Goal: Task Accomplishment & Management: Manage account settings

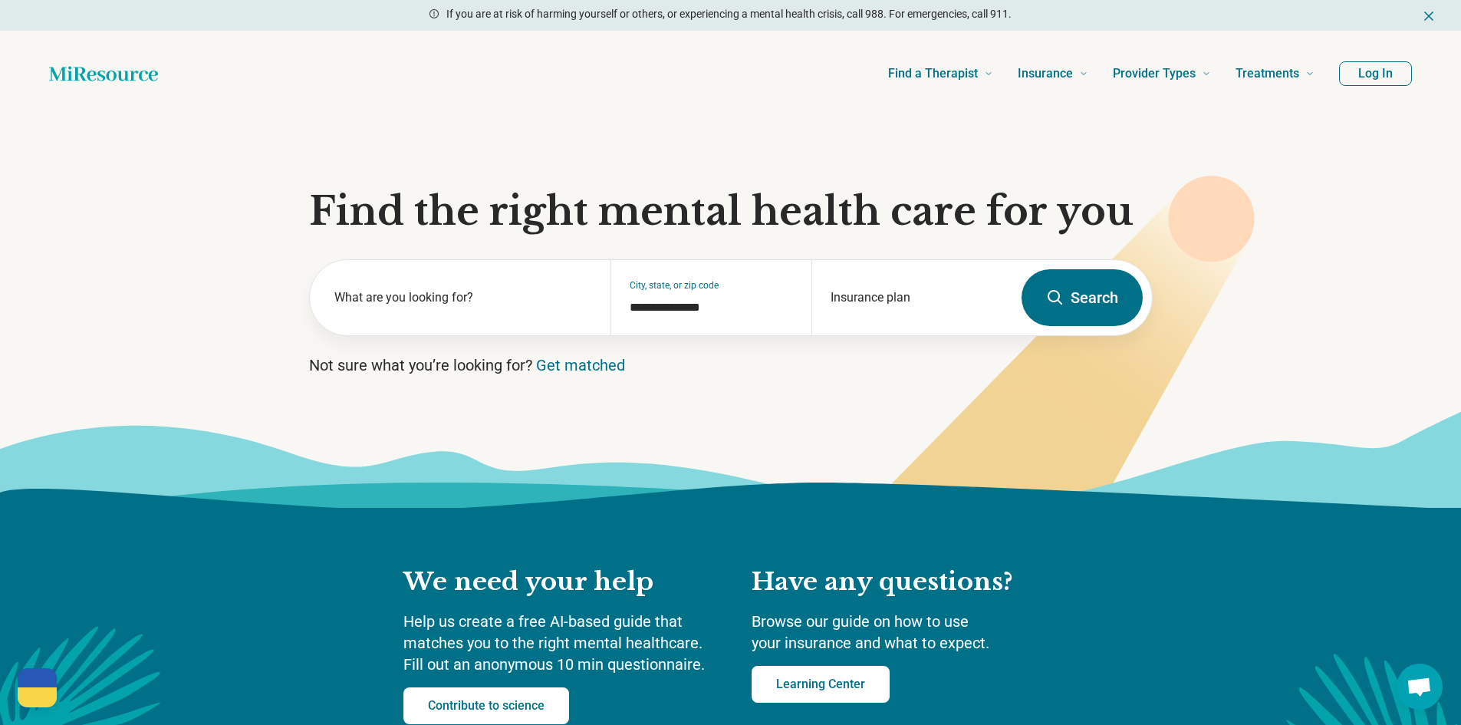
click at [1372, 74] on button "Log In" at bounding box center [1375, 73] width 73 height 25
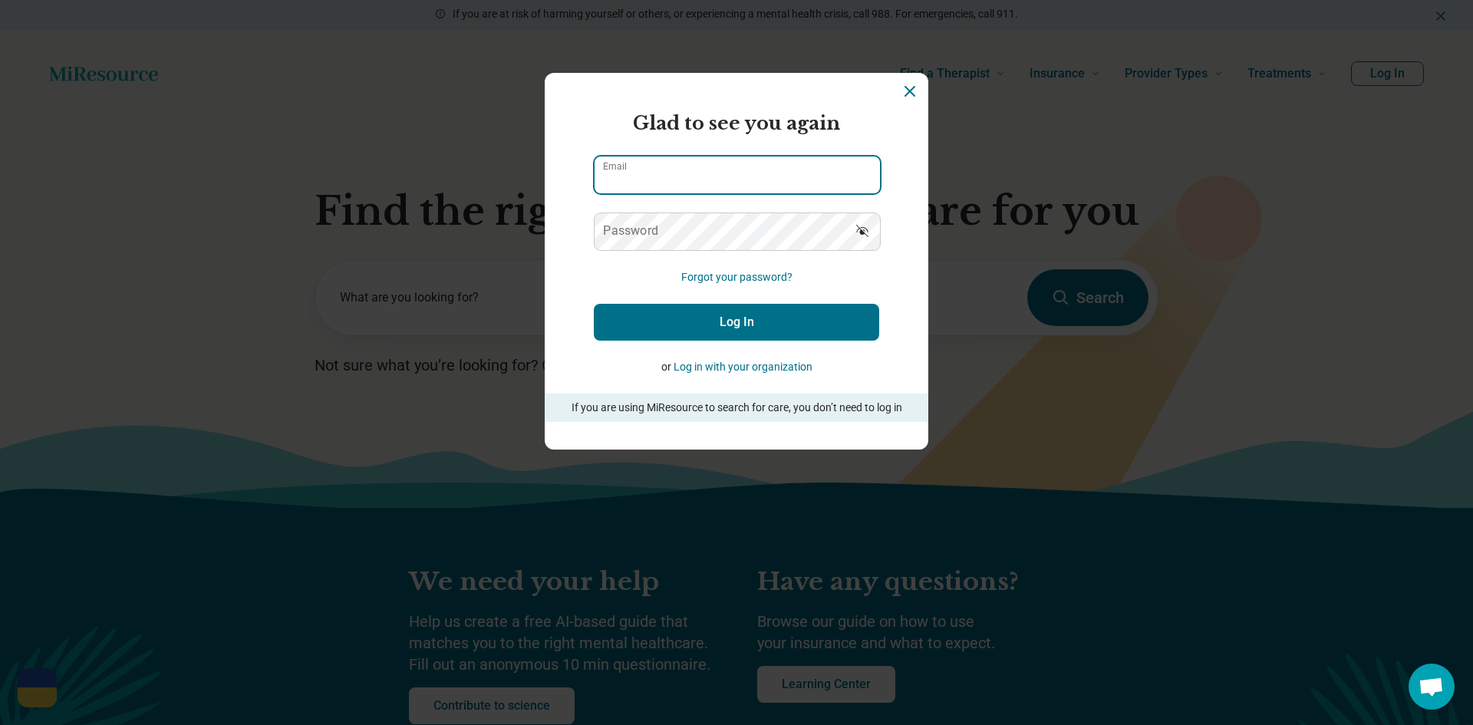
type input "**********"
click at [730, 315] on button "Log In" at bounding box center [736, 322] width 285 height 37
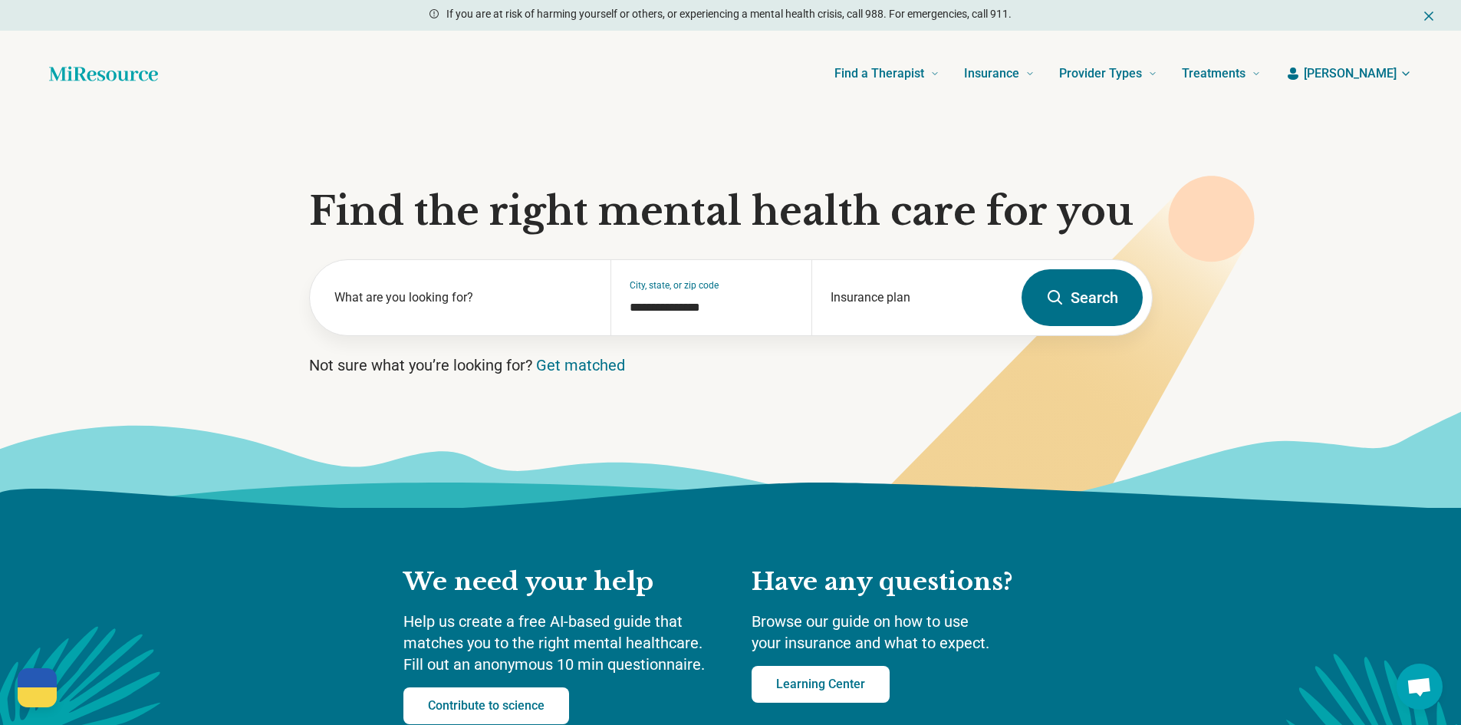
click at [1401, 79] on icon "button" at bounding box center [1406, 74] width 12 height 12
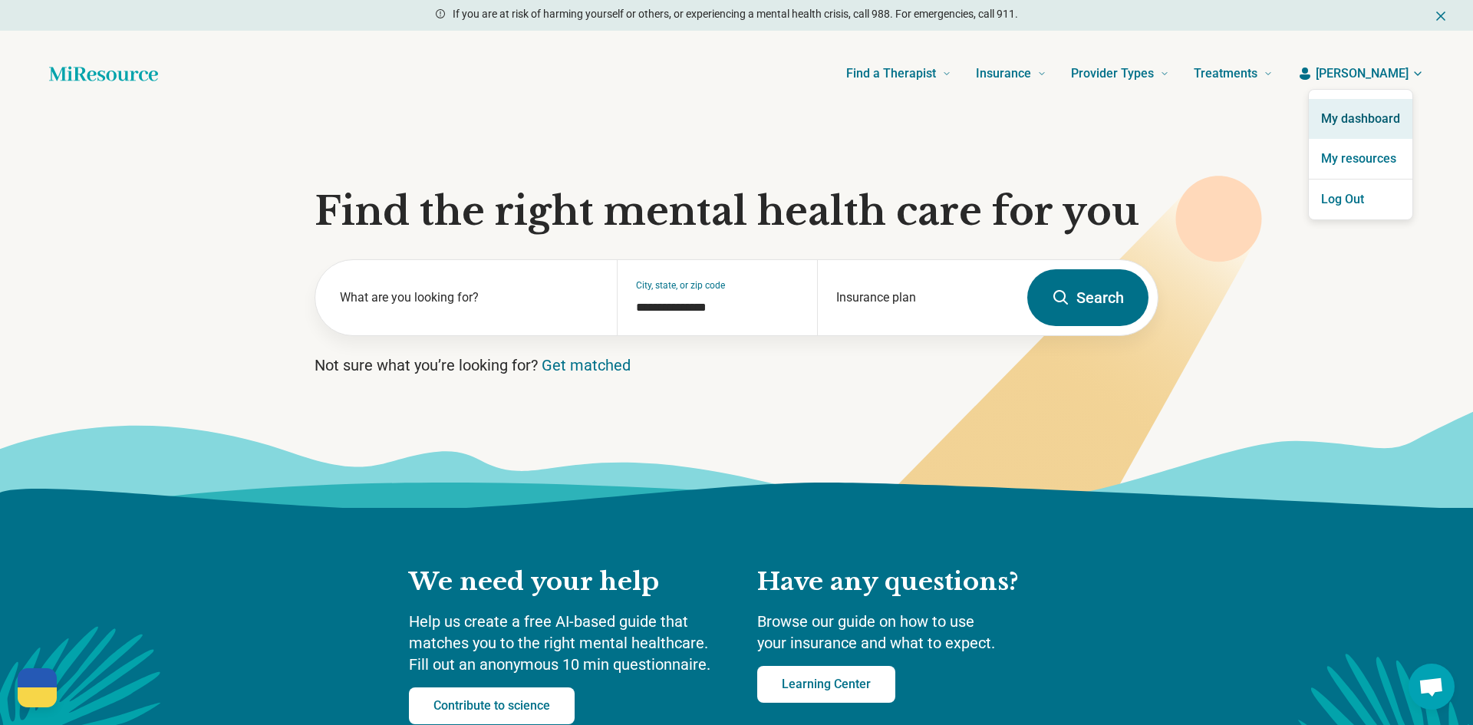
click at [1369, 120] on link "My dashboard" at bounding box center [1361, 119] width 104 height 40
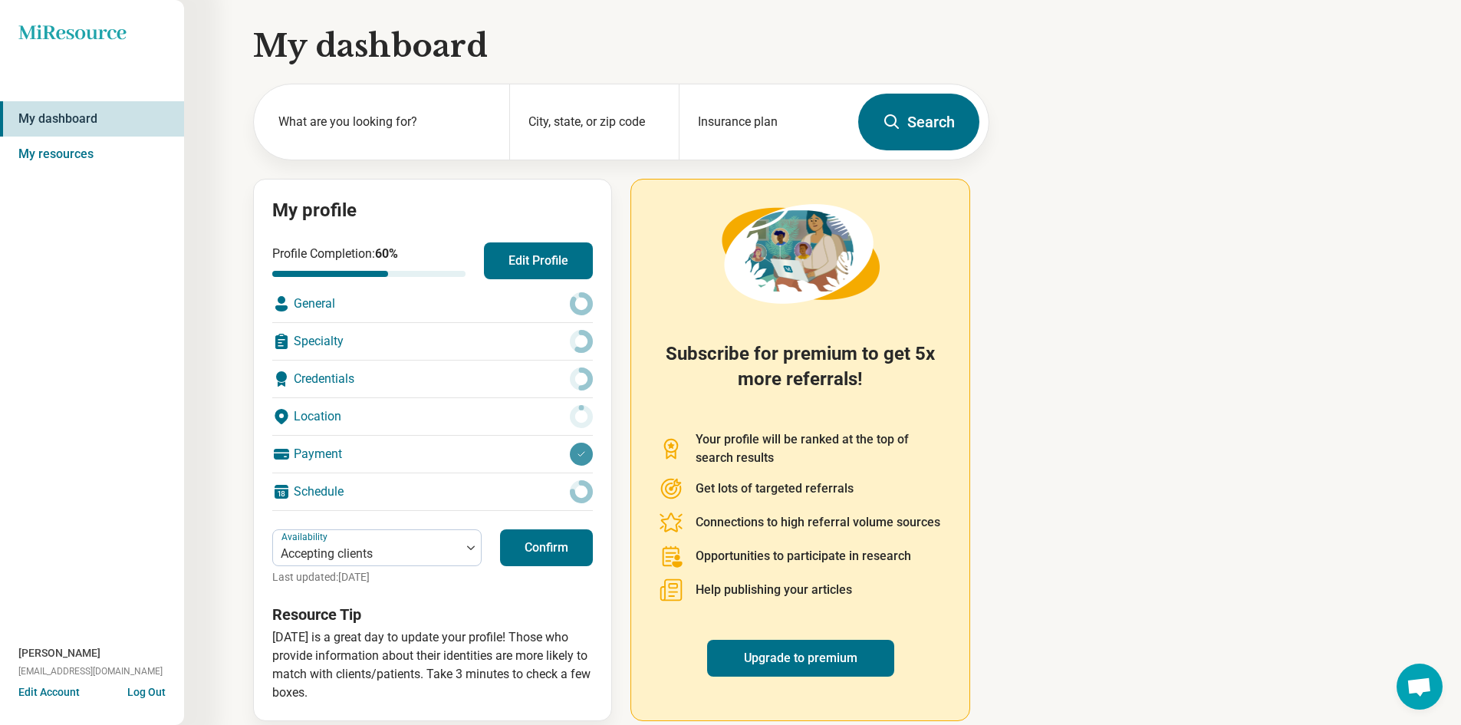
click at [542, 263] on button "Edit Profile" at bounding box center [538, 260] width 109 height 37
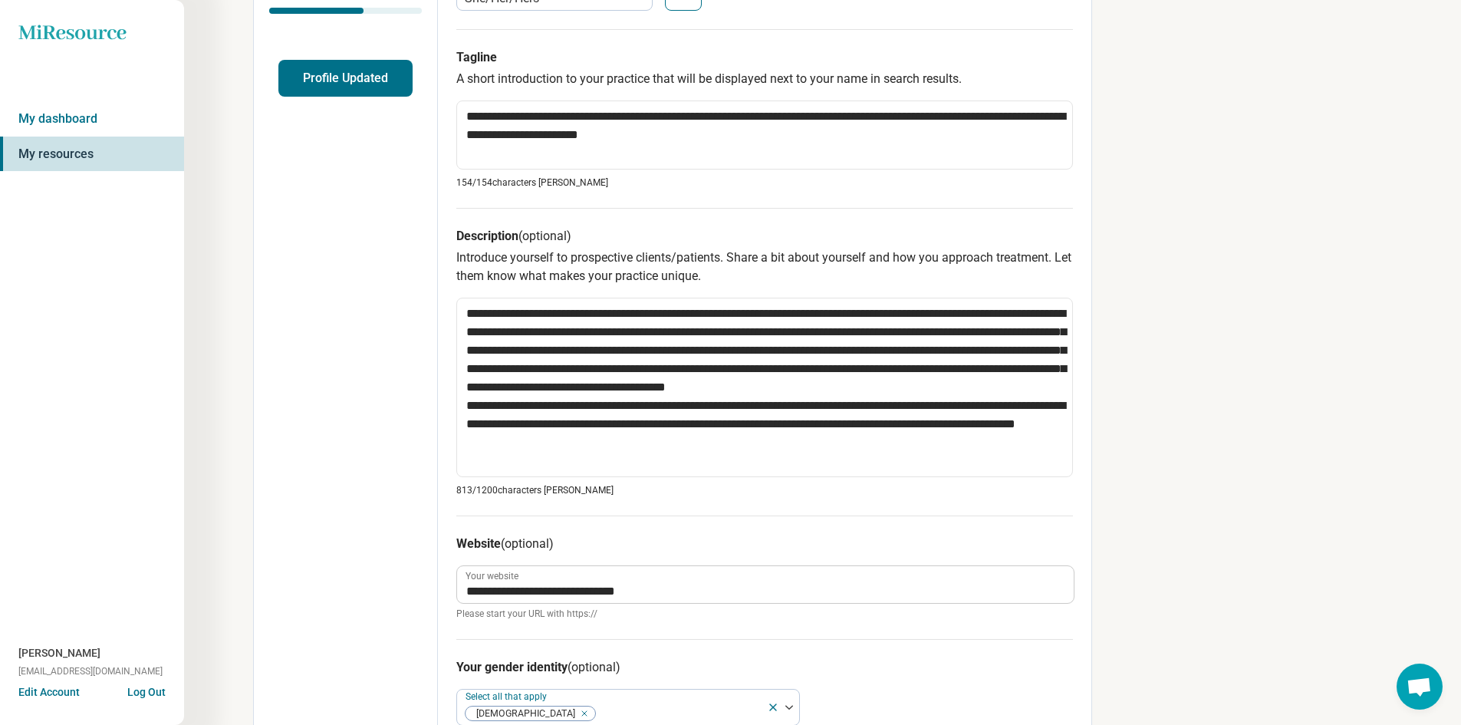
scroll to position [358, 0]
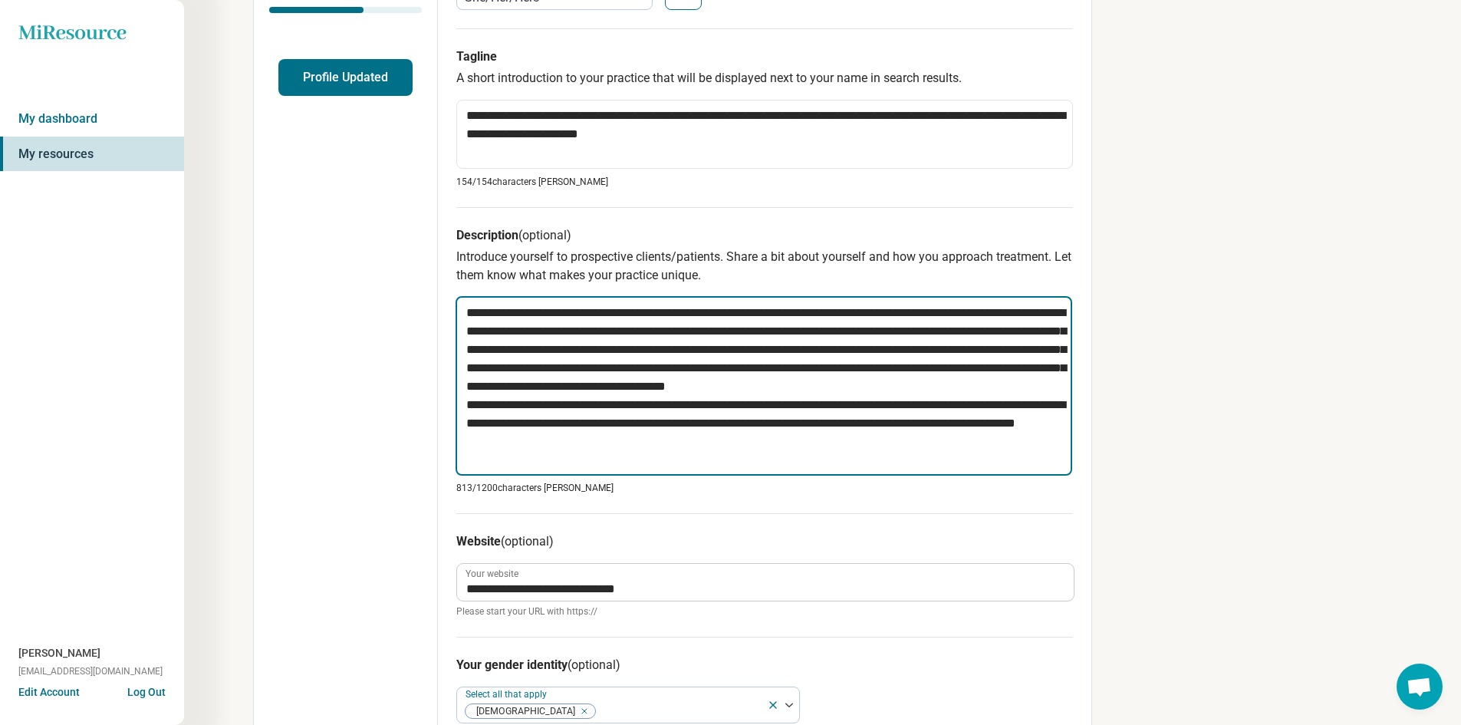
click at [513, 423] on textarea "**********" at bounding box center [764, 386] width 617 height 180
type textarea "*"
type textarea "**********"
type textarea "*"
type textarea "**********"
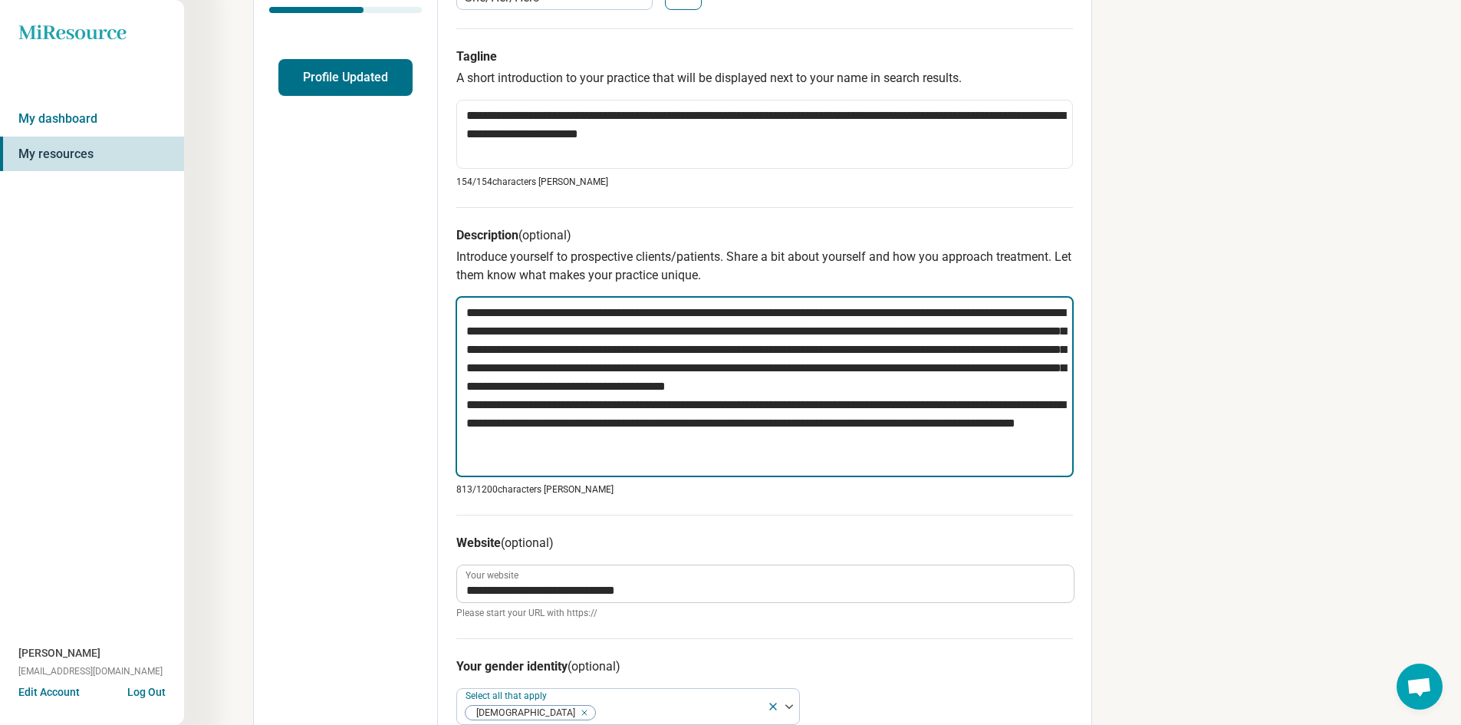
click at [1005, 423] on textarea "**********" at bounding box center [765, 386] width 618 height 181
type textarea "*"
type textarea "**********"
type textarea "*"
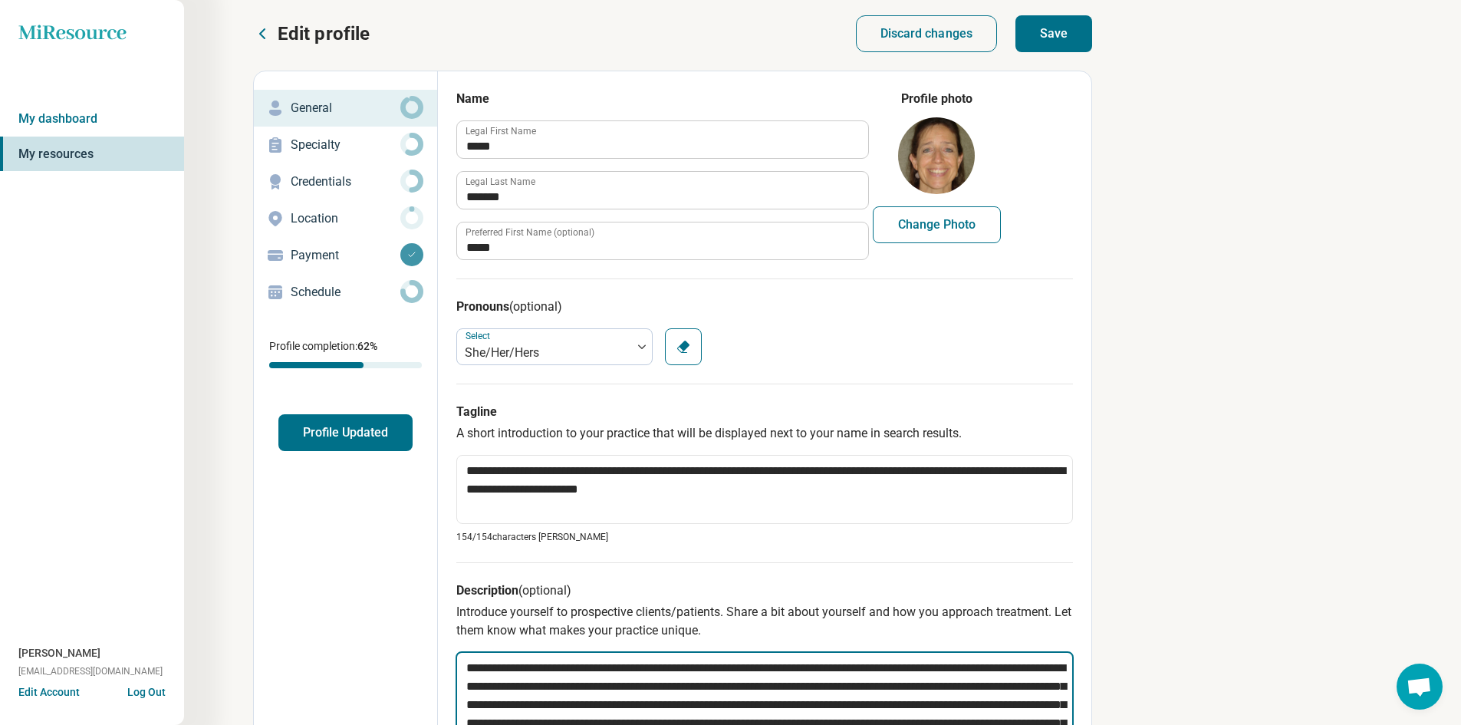
scroll to position [0, 0]
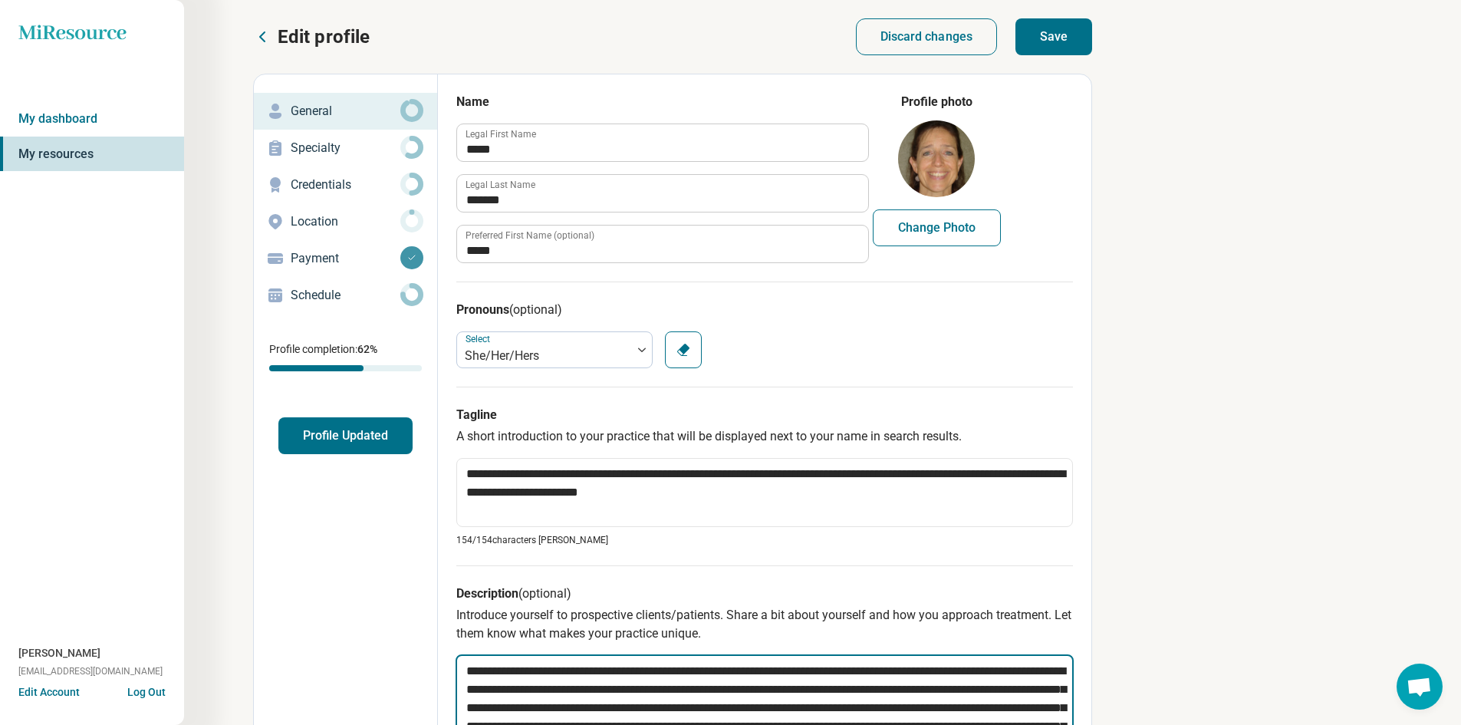
type textarea "**********"
click at [338, 152] on p "Specialty" at bounding box center [346, 148] width 110 height 18
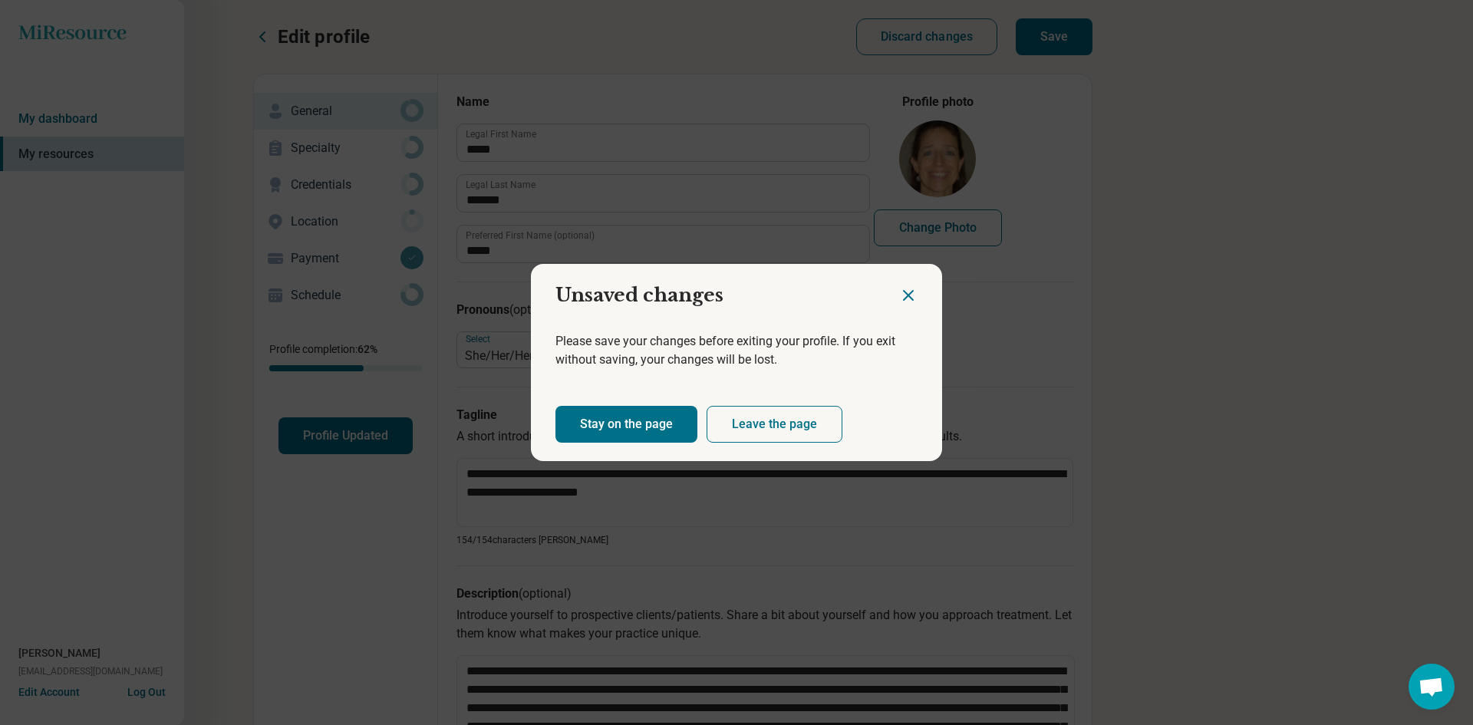
click at [627, 423] on button "Stay on the page" at bounding box center [626, 424] width 142 height 37
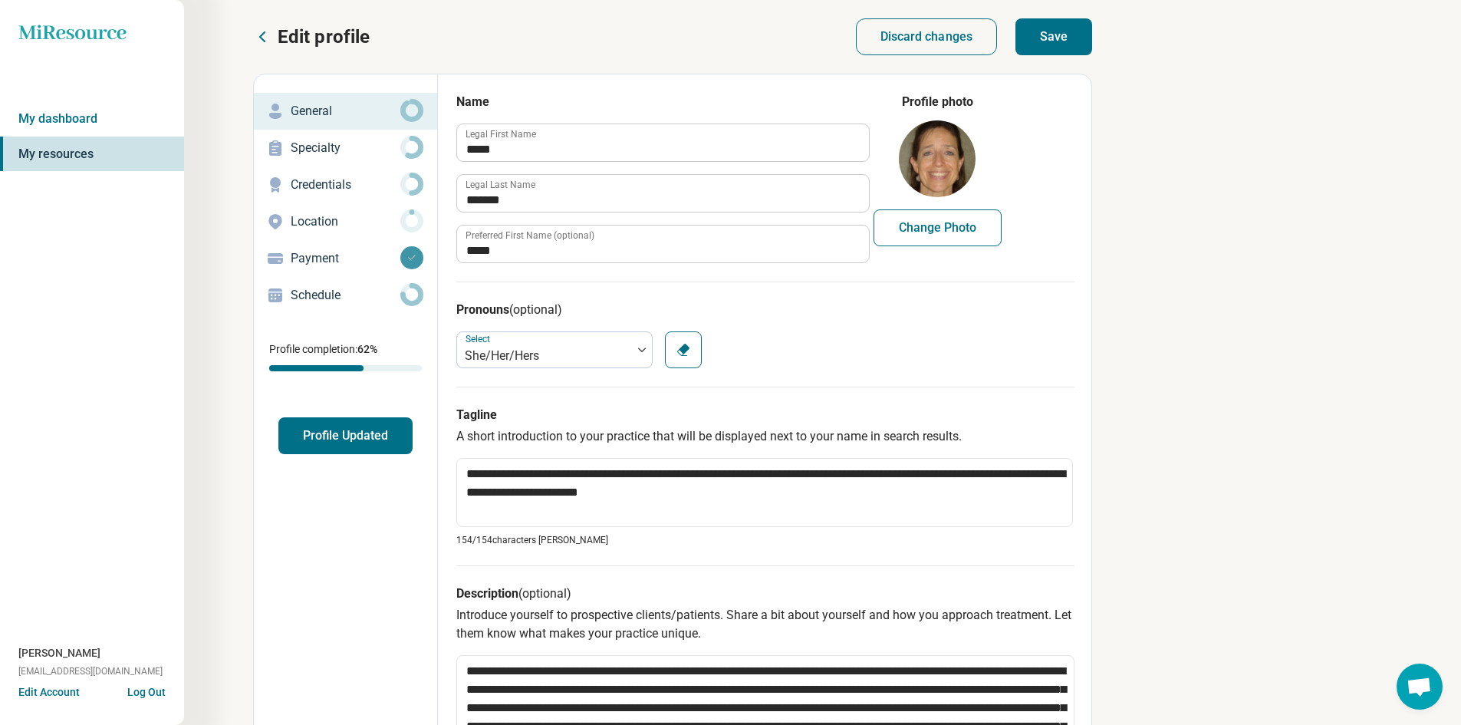
click at [1055, 46] on button "Save" at bounding box center [1054, 36] width 77 height 37
click at [338, 257] on p "Payment" at bounding box center [346, 258] width 110 height 18
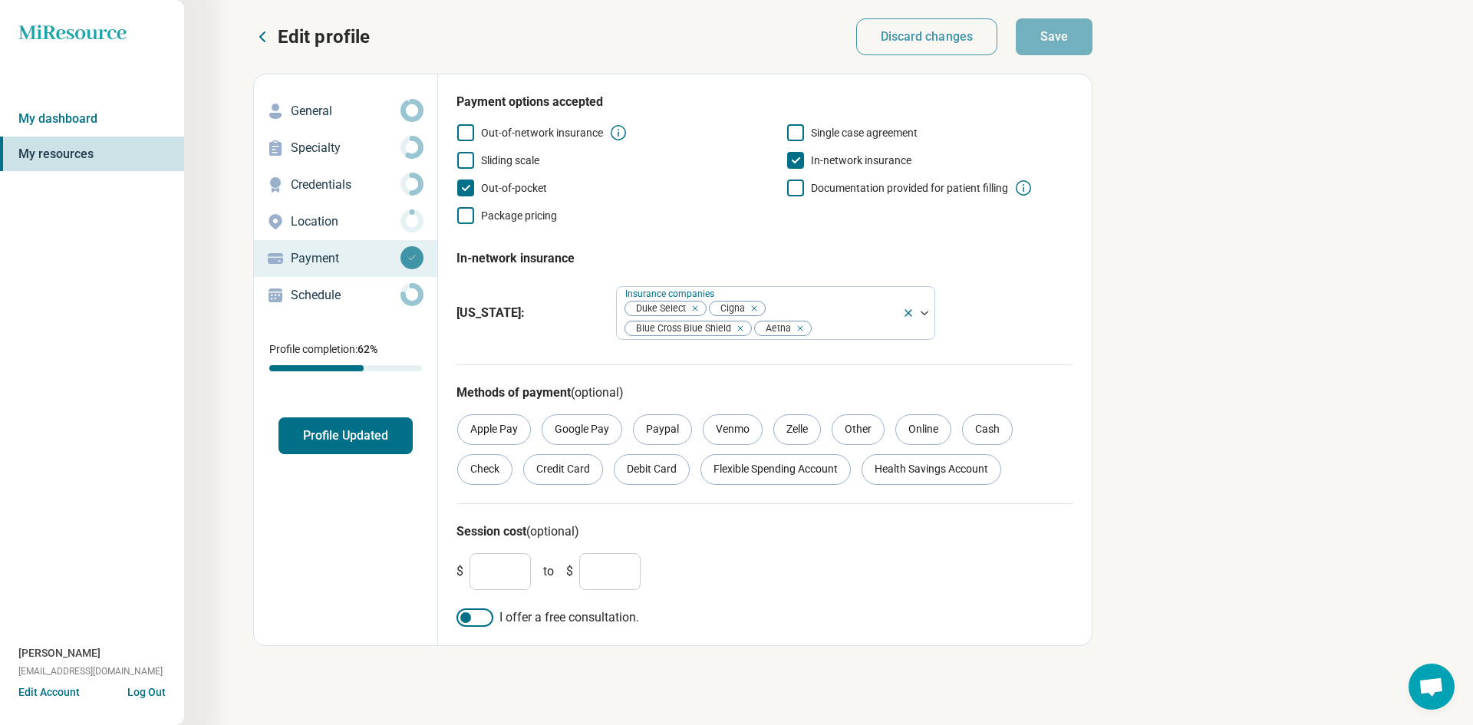
click at [318, 226] on p "Location" at bounding box center [346, 222] width 110 height 18
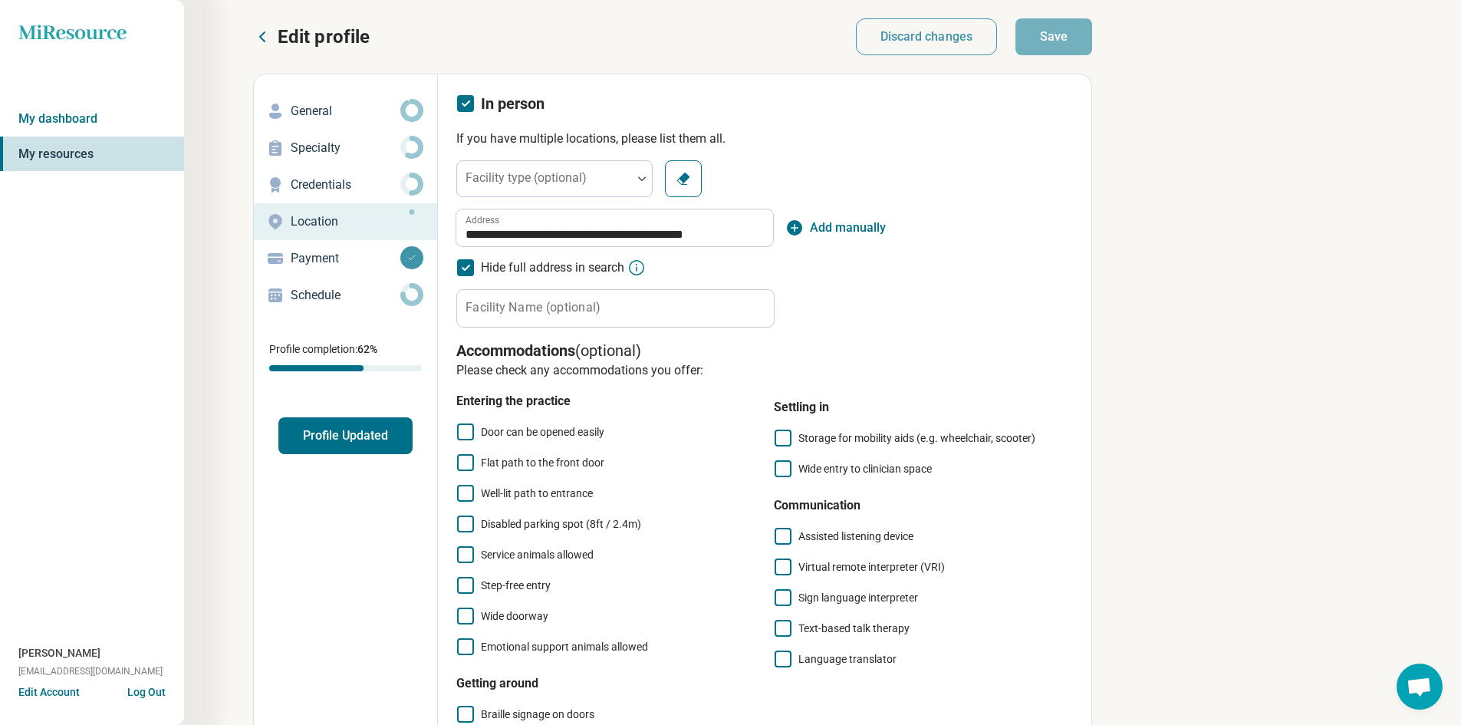
click at [334, 147] on p "Specialty" at bounding box center [346, 148] width 110 height 18
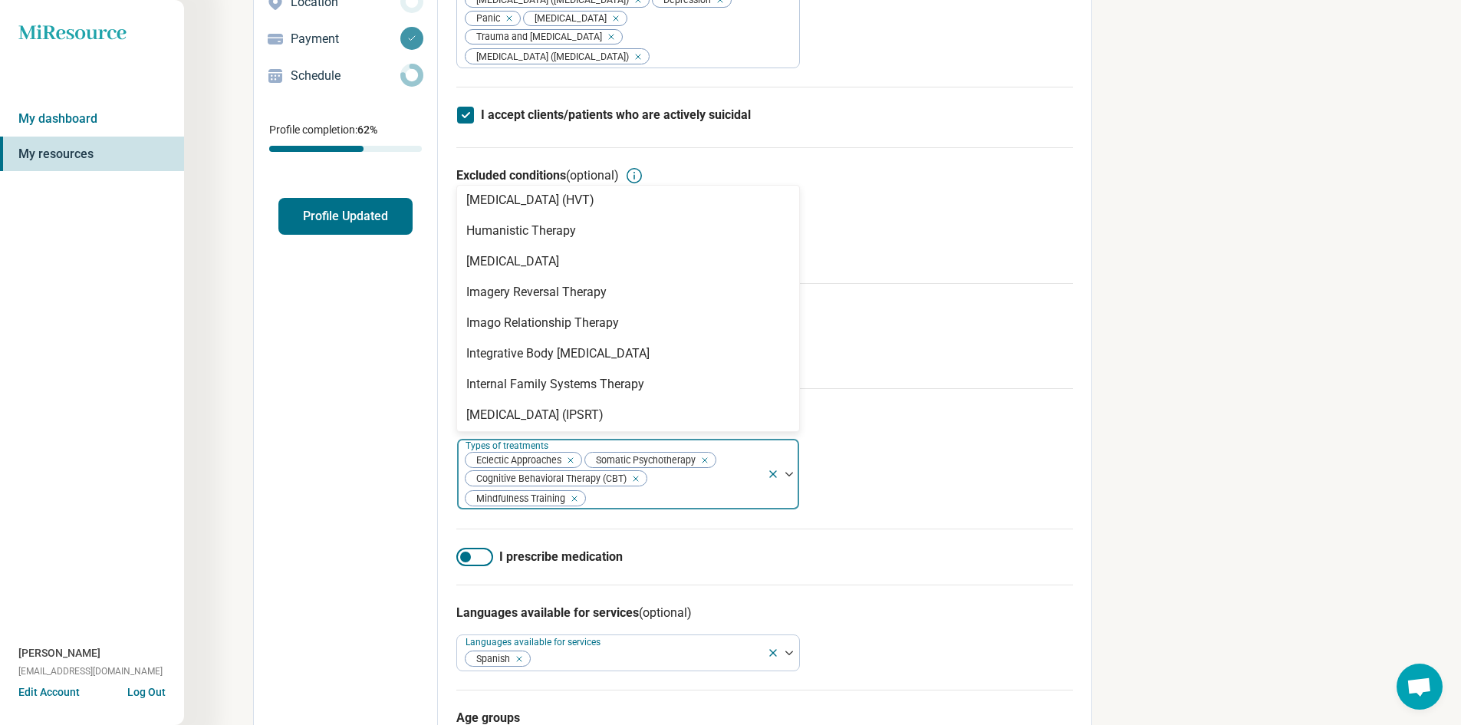
scroll to position [1478, 0]
click at [613, 392] on div "Internal Family Systems Therapy" at bounding box center [555, 383] width 178 height 18
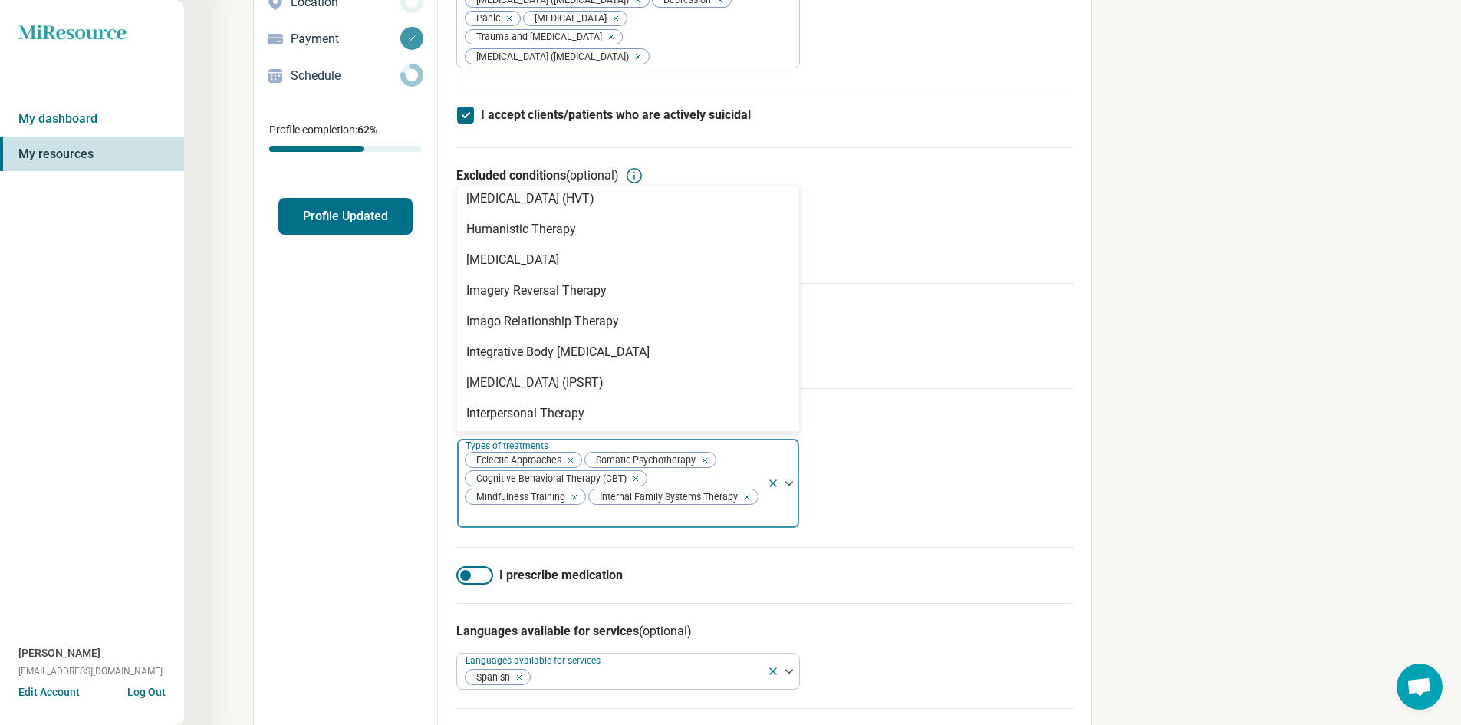
click at [493, 585] on label "I prescribe medication" at bounding box center [764, 575] width 617 height 18
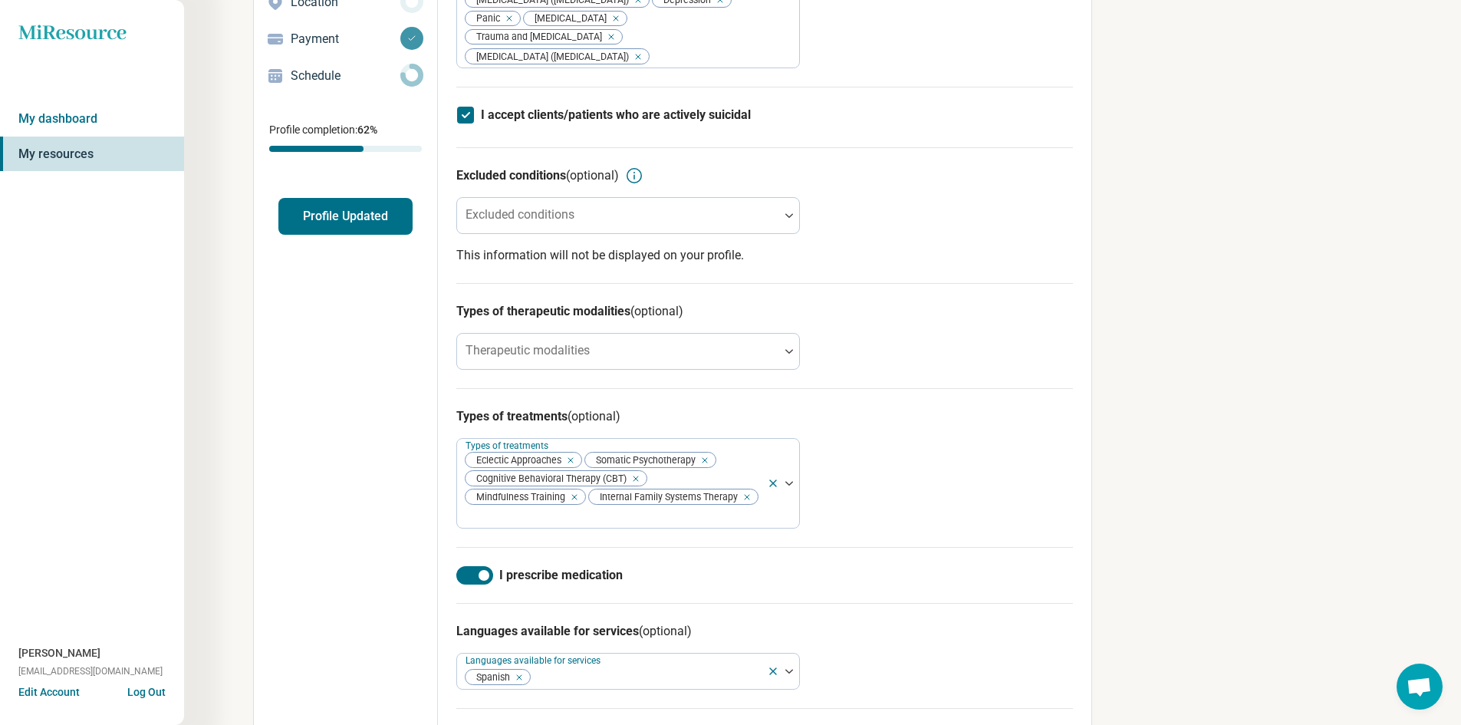
scroll to position [8, 0]
click at [470, 585] on div at bounding box center [474, 575] width 37 height 18
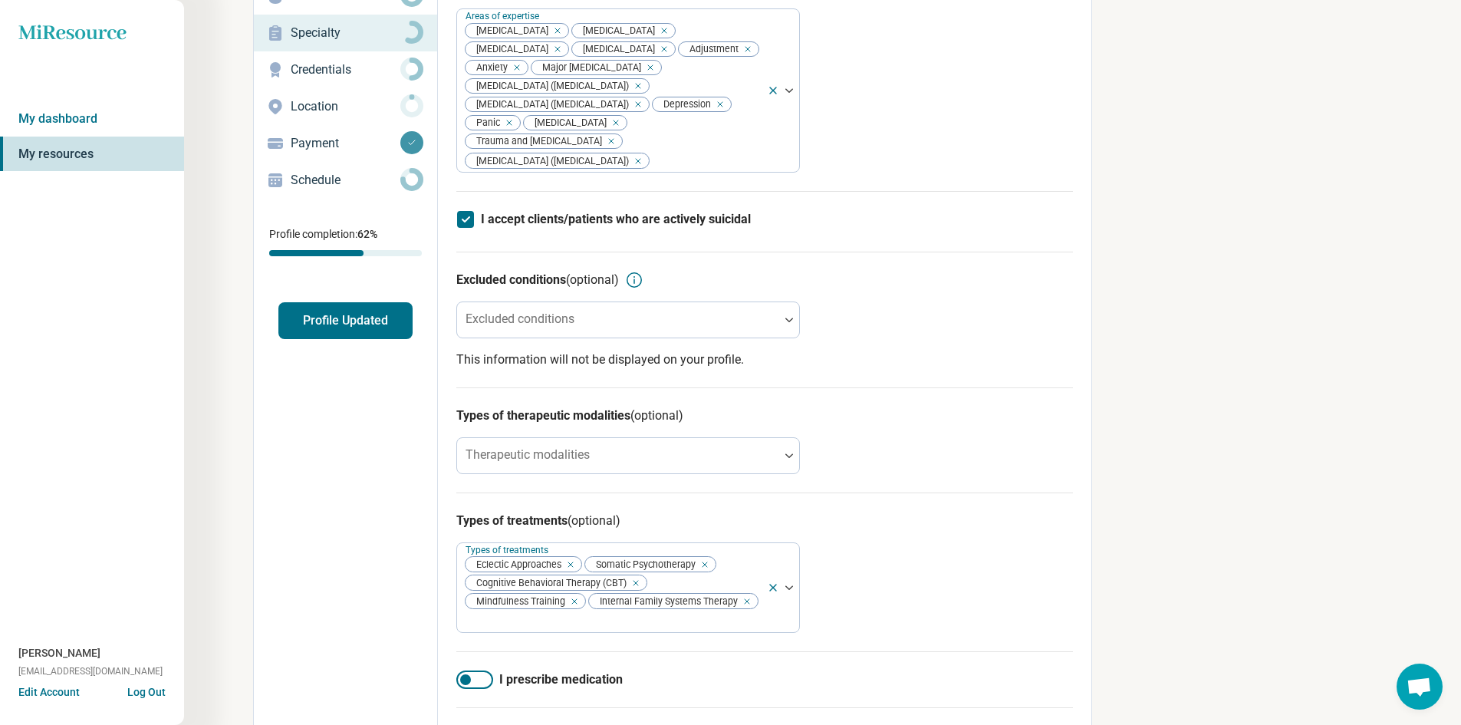
scroll to position [0, 0]
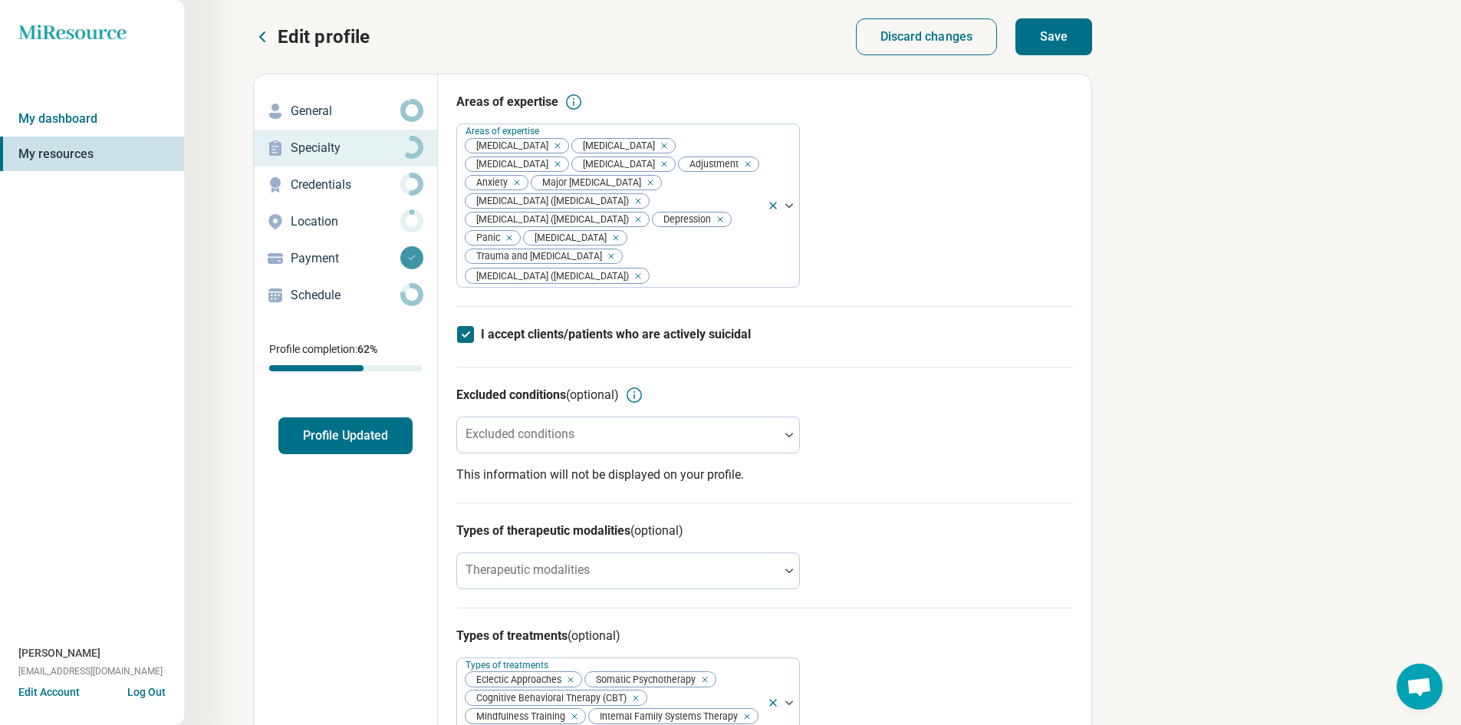
click at [364, 193] on p "Credentials" at bounding box center [346, 185] width 110 height 18
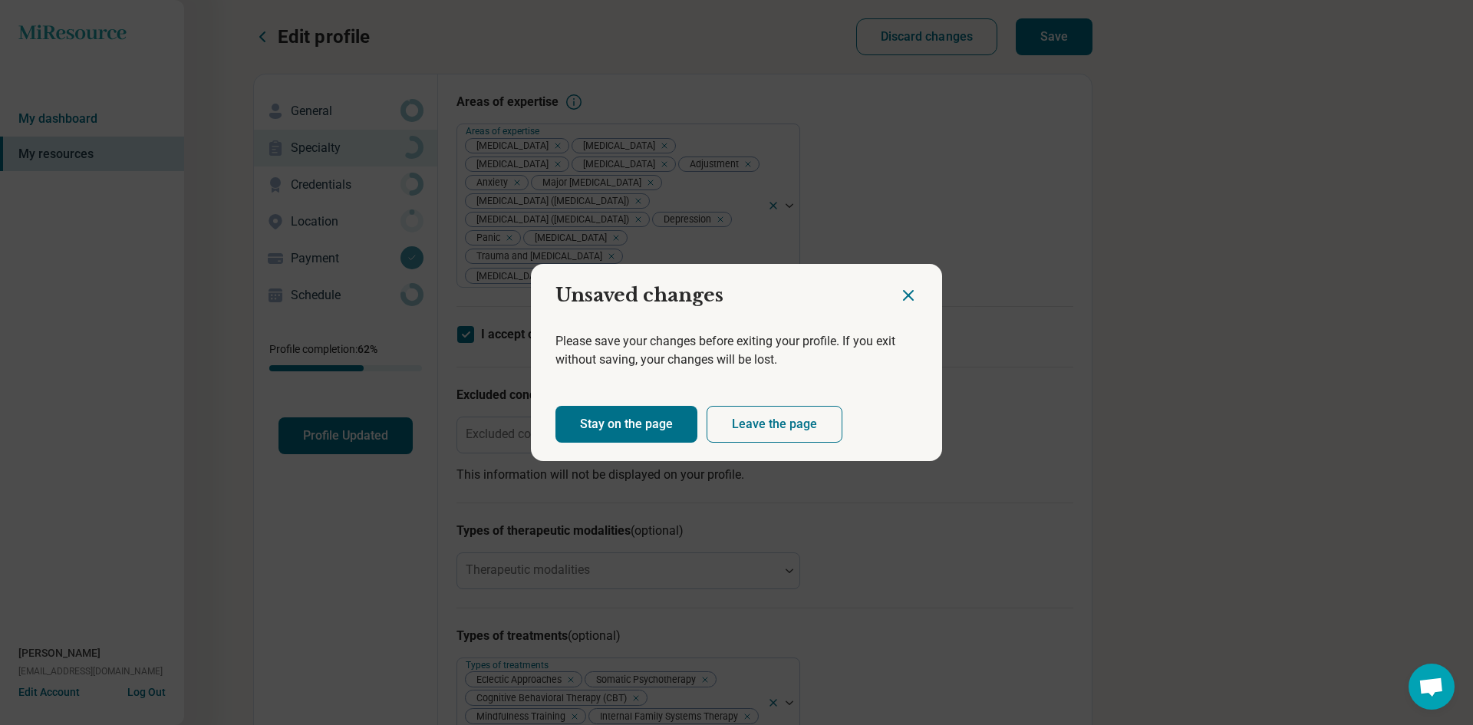
click at [652, 434] on button "Stay on the page" at bounding box center [626, 424] width 142 height 37
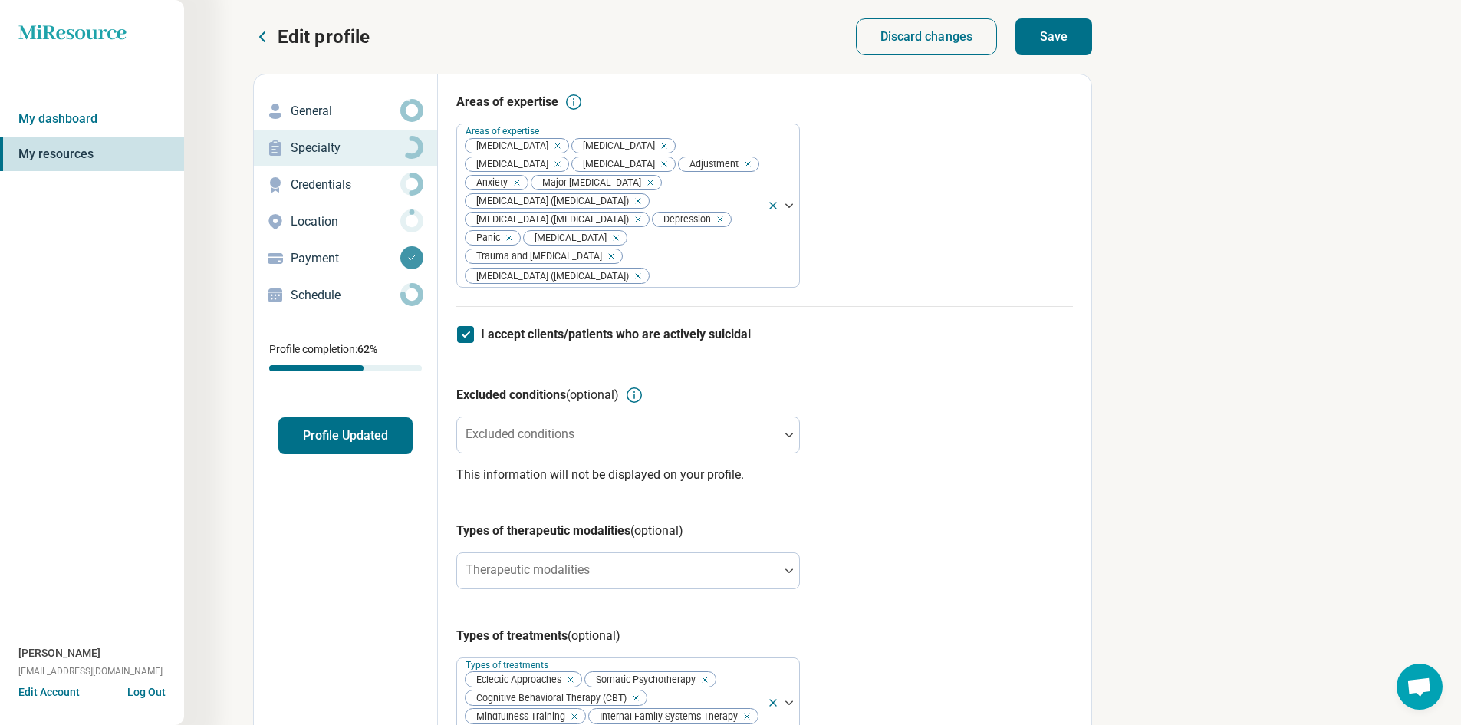
click at [1056, 47] on button "Save" at bounding box center [1054, 36] width 77 height 37
click at [328, 225] on p "Location" at bounding box center [346, 222] width 110 height 18
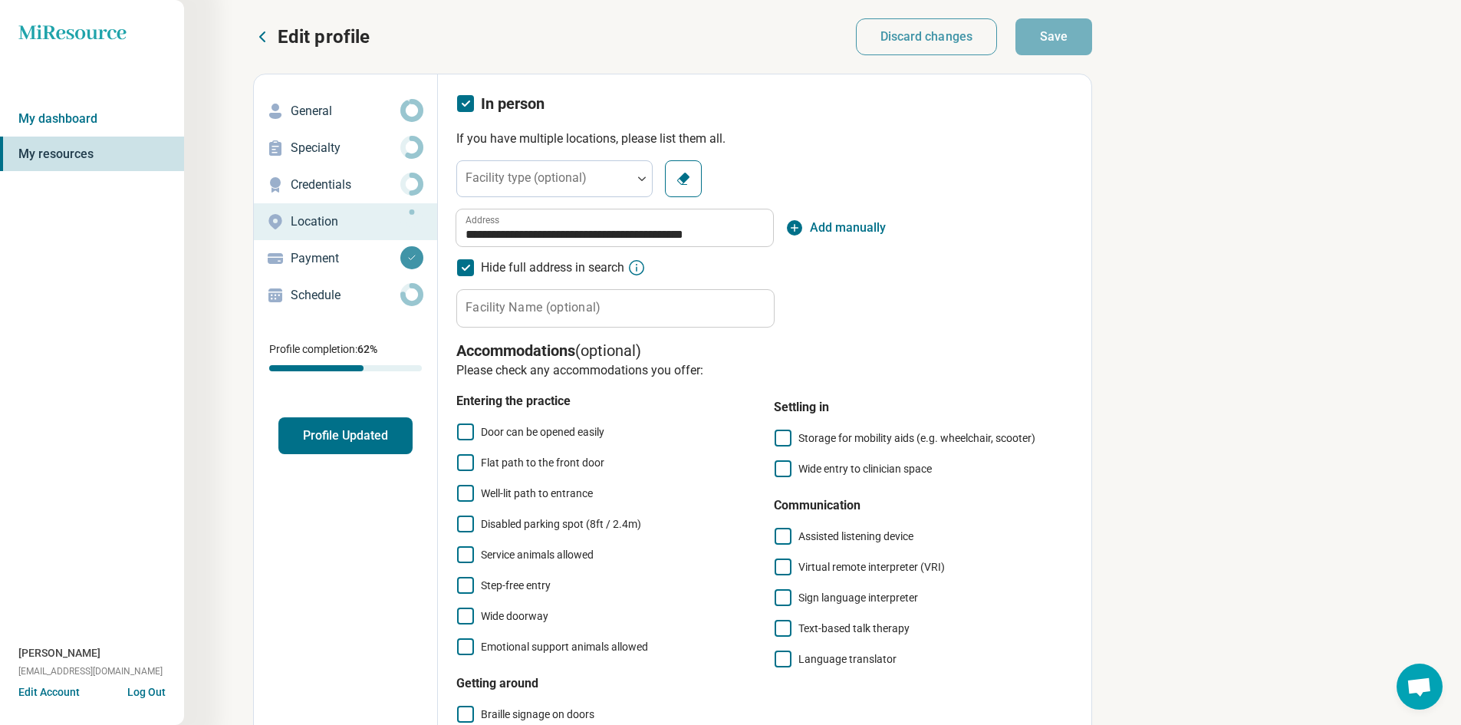
click at [335, 298] on p "Schedule" at bounding box center [346, 295] width 110 height 18
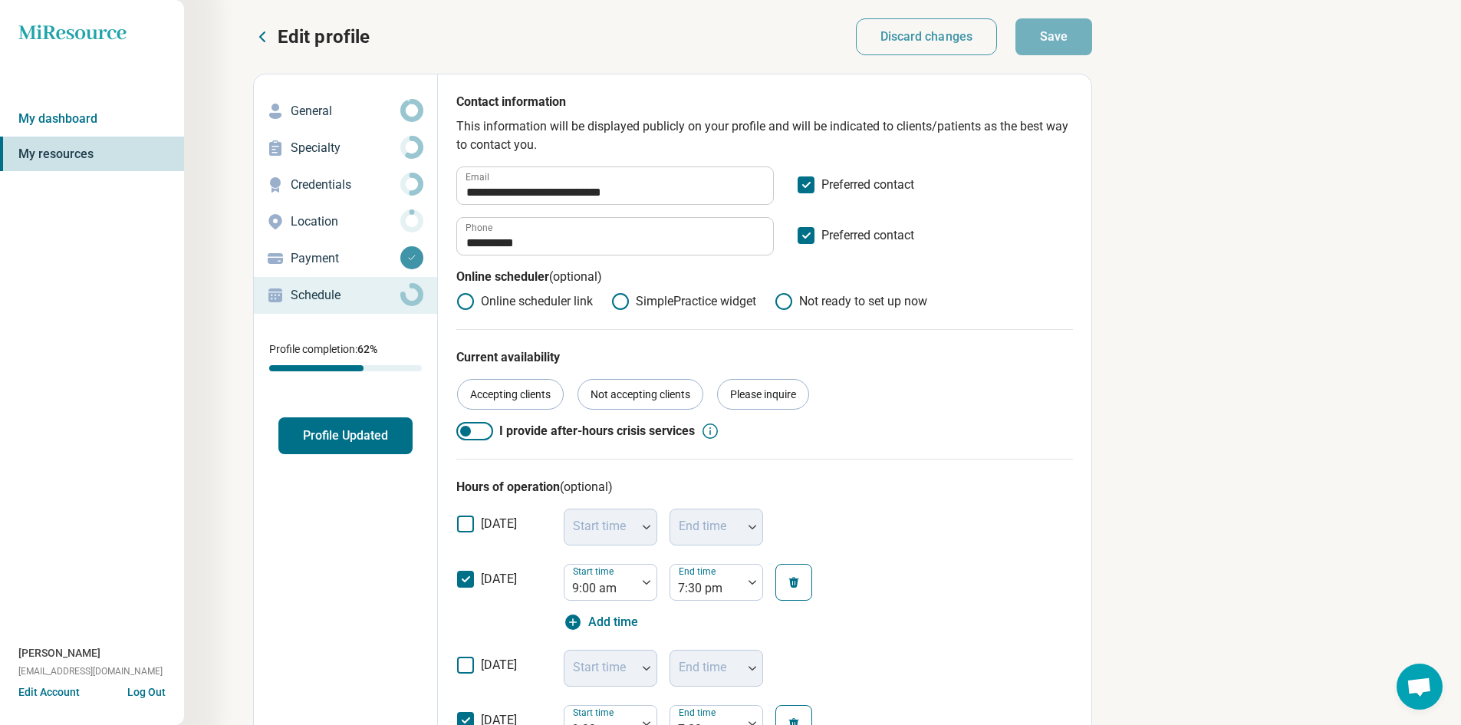
click at [350, 111] on p "General" at bounding box center [346, 111] width 110 height 18
type textarea "*"
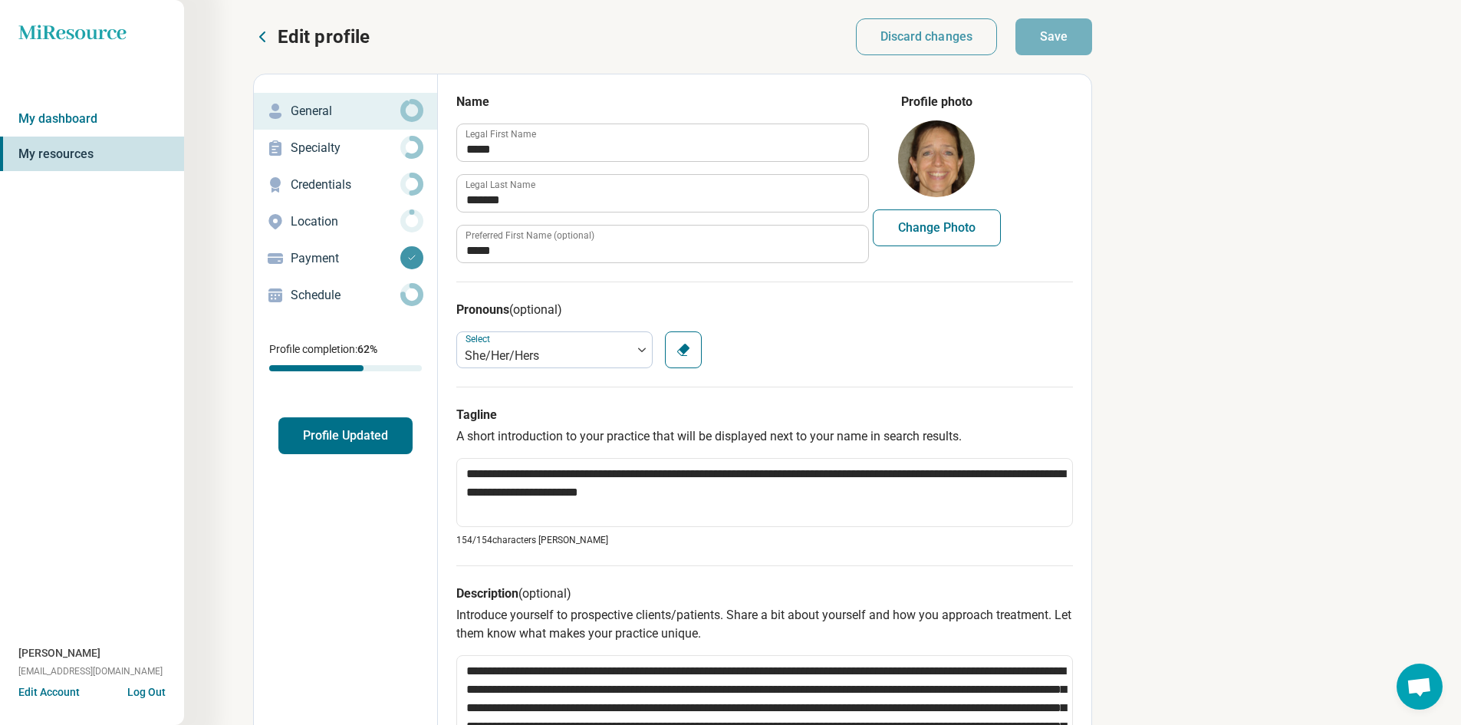
click at [349, 446] on button "Profile Updated" at bounding box center [345, 435] width 134 height 37
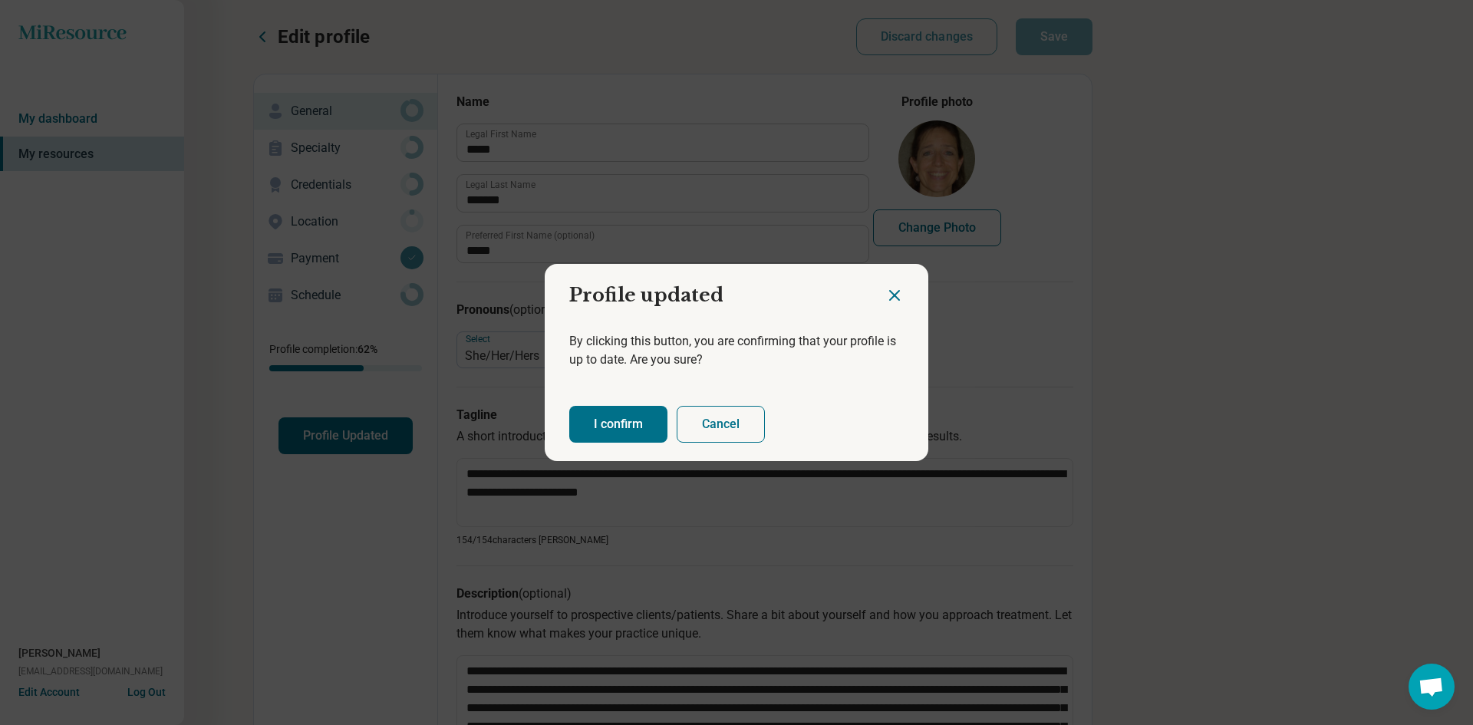
click at [623, 436] on button "I confirm" at bounding box center [618, 424] width 98 height 37
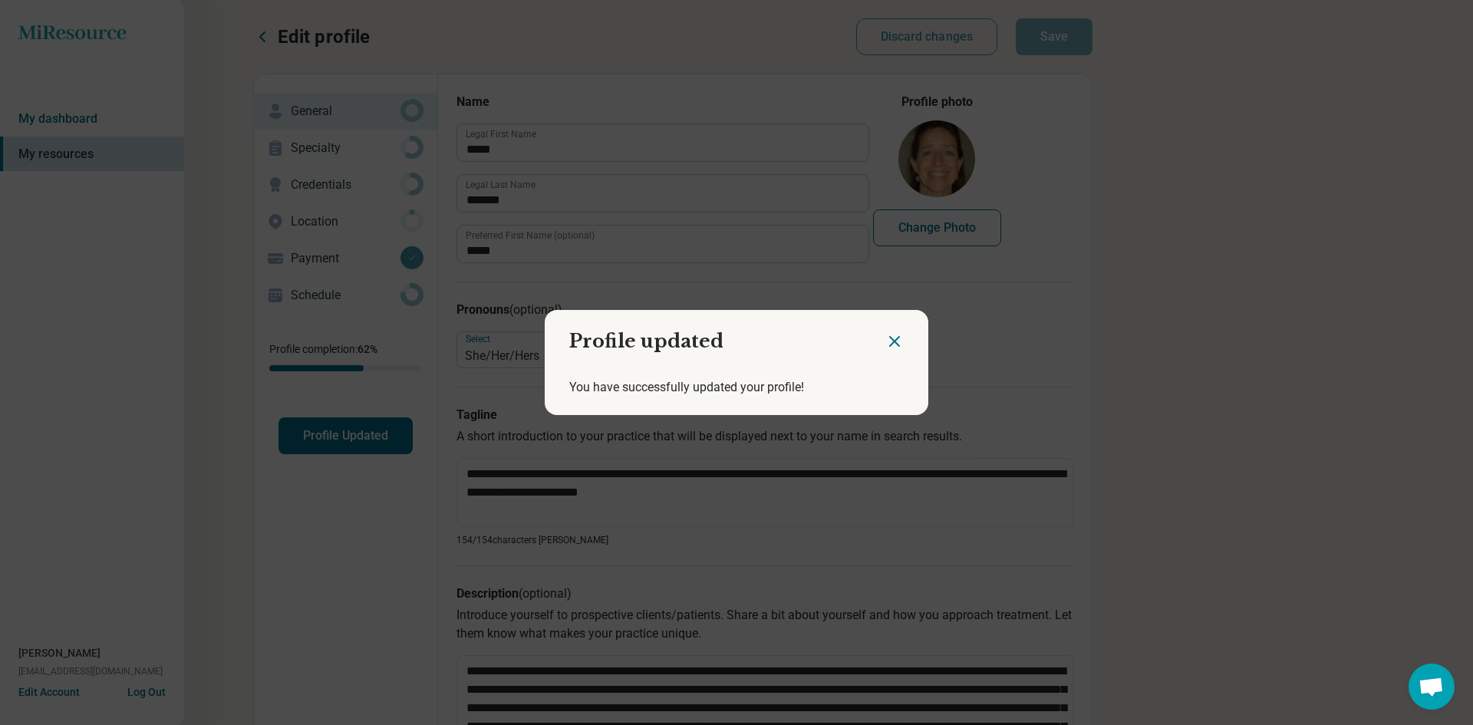
click at [895, 341] on icon "Close dialog" at bounding box center [894, 341] width 18 height 18
